Goal: Task Accomplishment & Management: Manage account settings

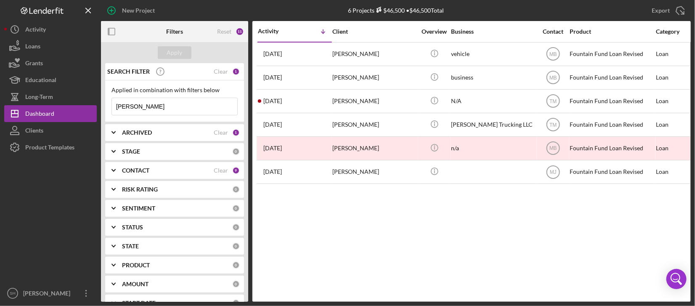
drag, startPoint x: 144, startPoint y: 99, endPoint x: 101, endPoint y: 112, distance: 43.8
click at [101, 112] on div "SEARCH FILTER Clear 1 Applied in combination with filters below [PERSON_NAME] I…" at bounding box center [174, 182] width 147 height 239
click at [144, 104] on input "[PERSON_NAME]" at bounding box center [174, 106] width 125 height 17
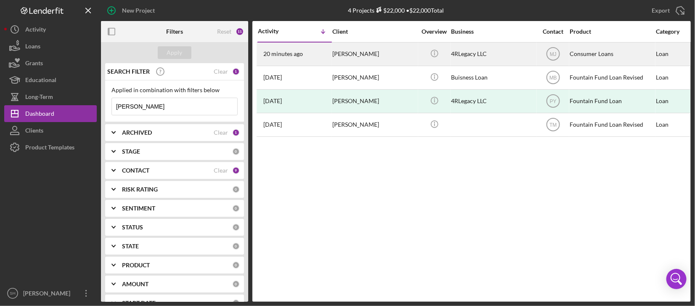
type input "[PERSON_NAME]"
click at [335, 53] on div "[PERSON_NAME]" at bounding box center [374, 54] width 84 height 22
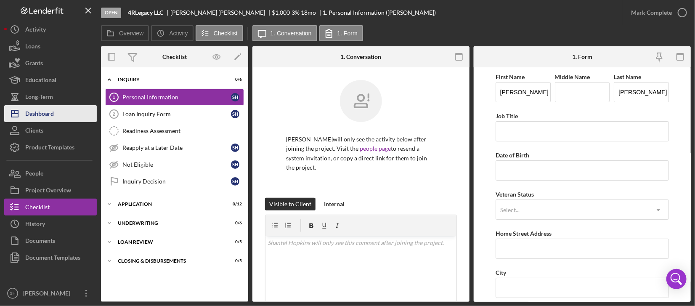
click at [38, 118] on div "Dashboard" at bounding box center [39, 114] width 29 height 19
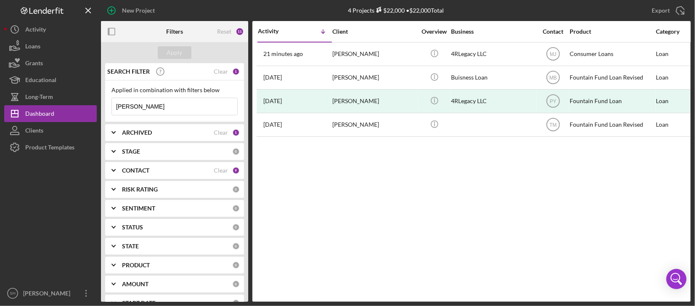
click at [127, 172] on b "CONTACT" at bounding box center [135, 170] width 27 height 7
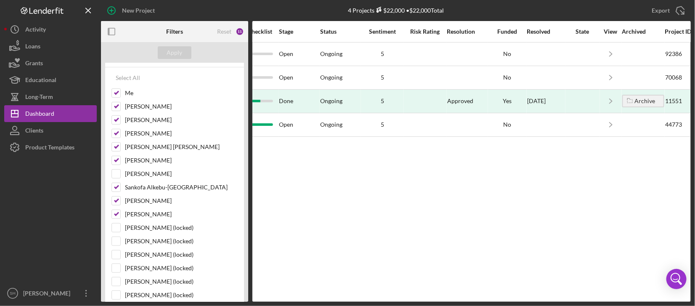
scroll to position [0, 601]
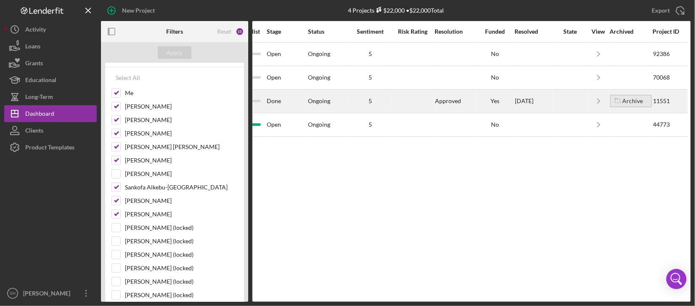
click at [619, 104] on icon "button" at bounding box center [618, 100] width 14 height 21
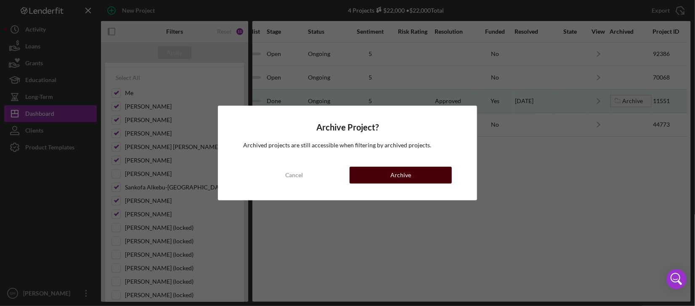
click at [391, 178] on div "Archive" at bounding box center [401, 175] width 21 height 17
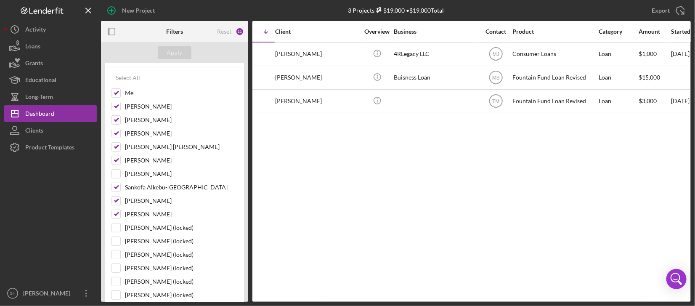
scroll to position [0, 0]
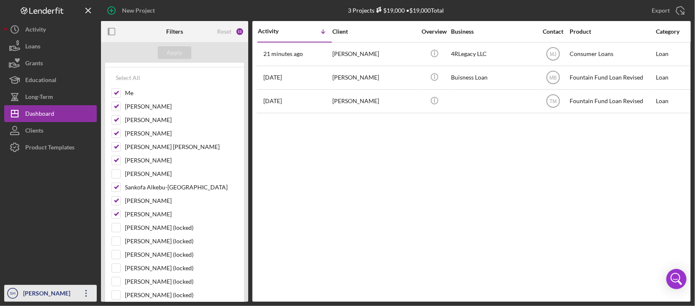
click at [53, 293] on div "[PERSON_NAME]" at bounding box center [48, 294] width 55 height 19
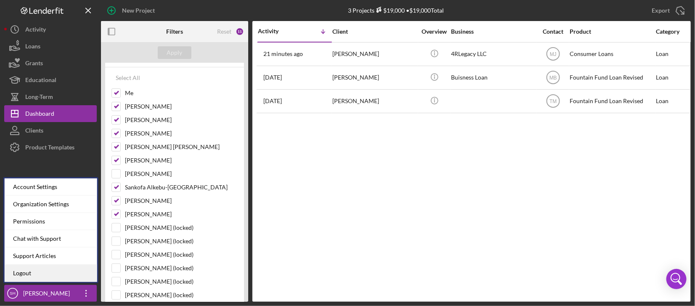
click at [19, 271] on link "Logout" at bounding box center [51, 273] width 93 height 17
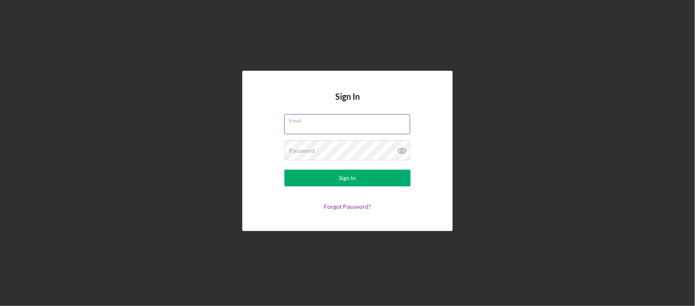
click at [292, 129] on input "Email" at bounding box center [347, 124] width 126 height 20
type input "[EMAIL_ADDRESS][DOMAIN_NAME]"
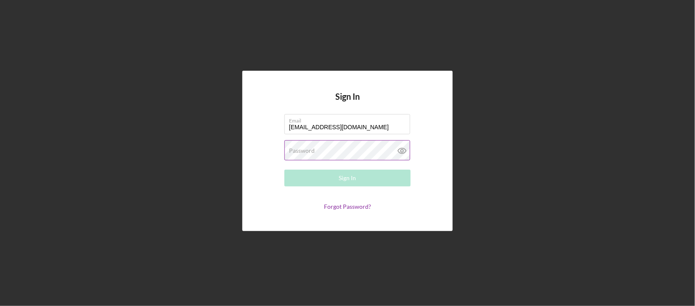
click at [319, 141] on div "Password Required" at bounding box center [347, 150] width 126 height 21
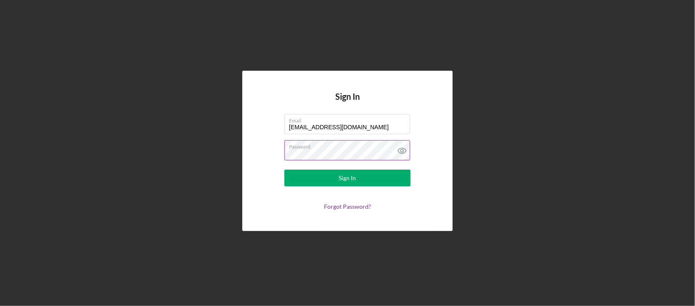
click at [284, 170] on button "Sign In" at bounding box center [347, 178] width 126 height 17
